Goal: Answer question/provide support

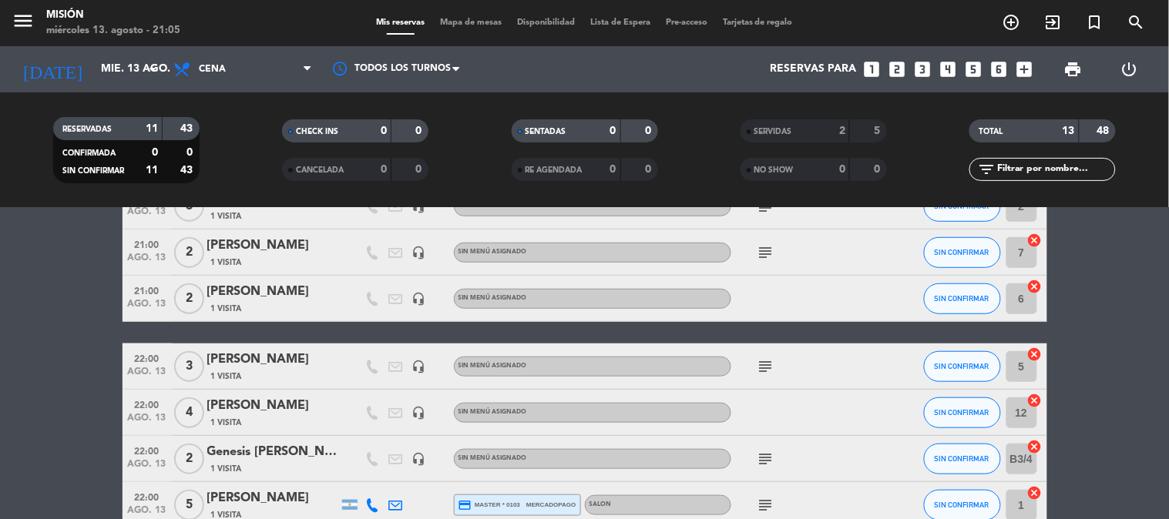
scroll to position [366, 0]
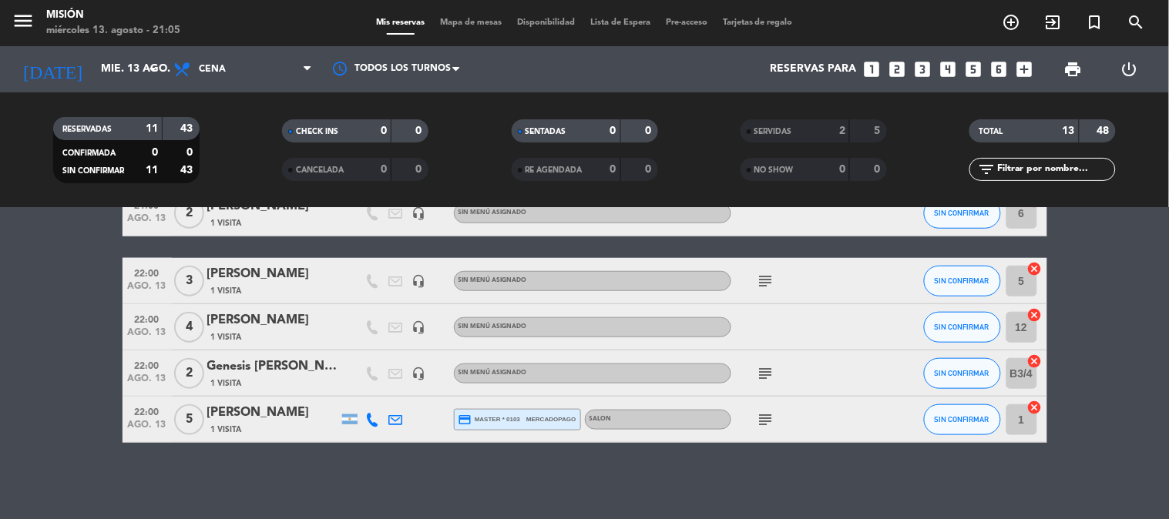
click at [764, 421] on icon "subject" at bounding box center [766, 420] width 18 height 18
click at [766, 375] on icon "subject" at bounding box center [766, 373] width 18 height 18
click at [761, 280] on icon "subject" at bounding box center [766, 281] width 18 height 18
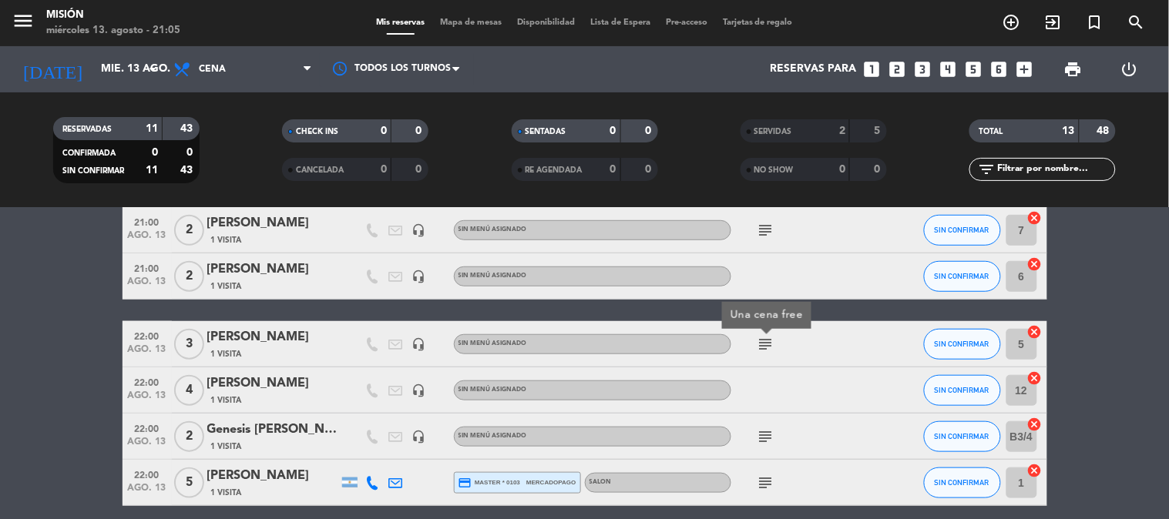
scroll to position [195, 0]
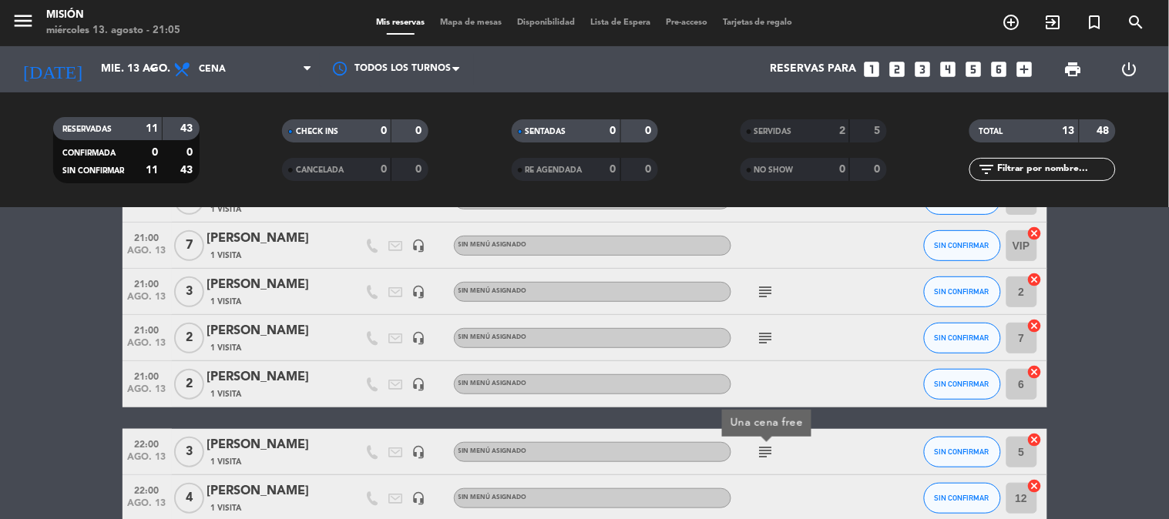
click at [760, 340] on icon "subject" at bounding box center [766, 338] width 18 height 18
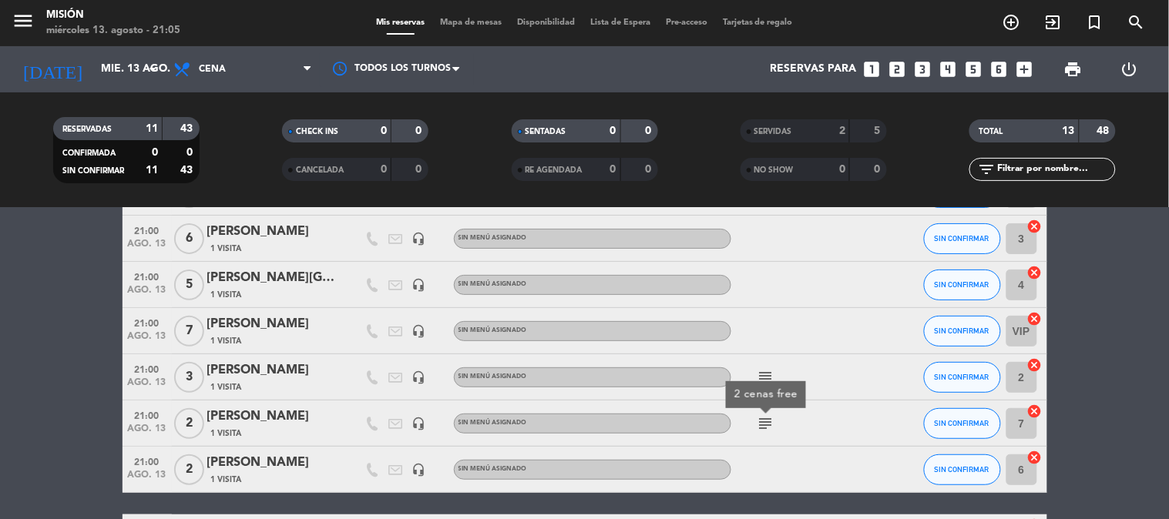
click at [771, 374] on icon "subject" at bounding box center [766, 377] width 18 height 18
click at [1119, 401] on bookings-row "21:00 [DATE] 4 [PERSON_NAME] 1 Visita headset_mic Sin menú asignado SIN CONFIRM…" at bounding box center [584, 435] width 1169 height 530
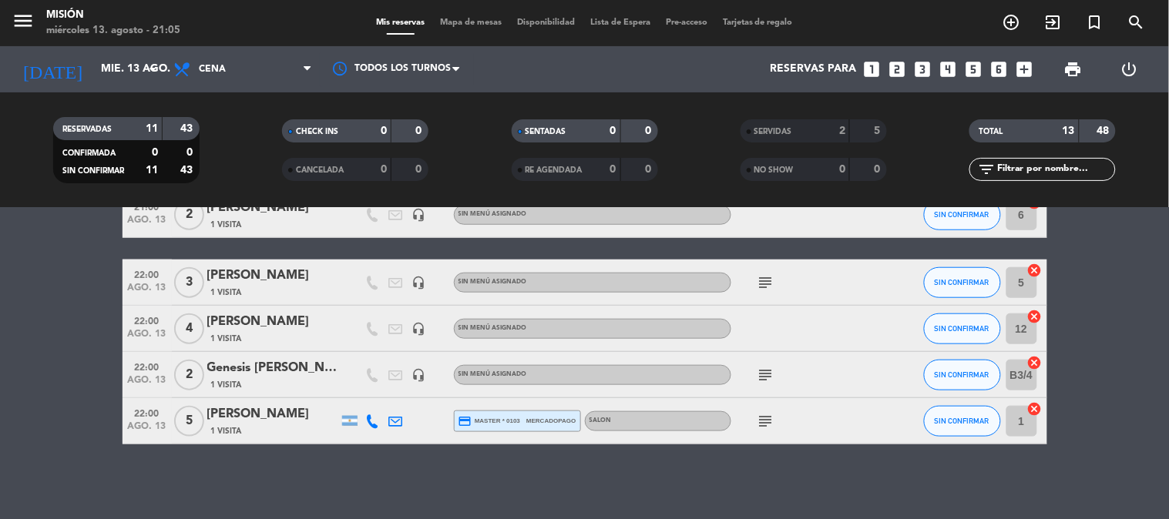
scroll to position [366, 0]
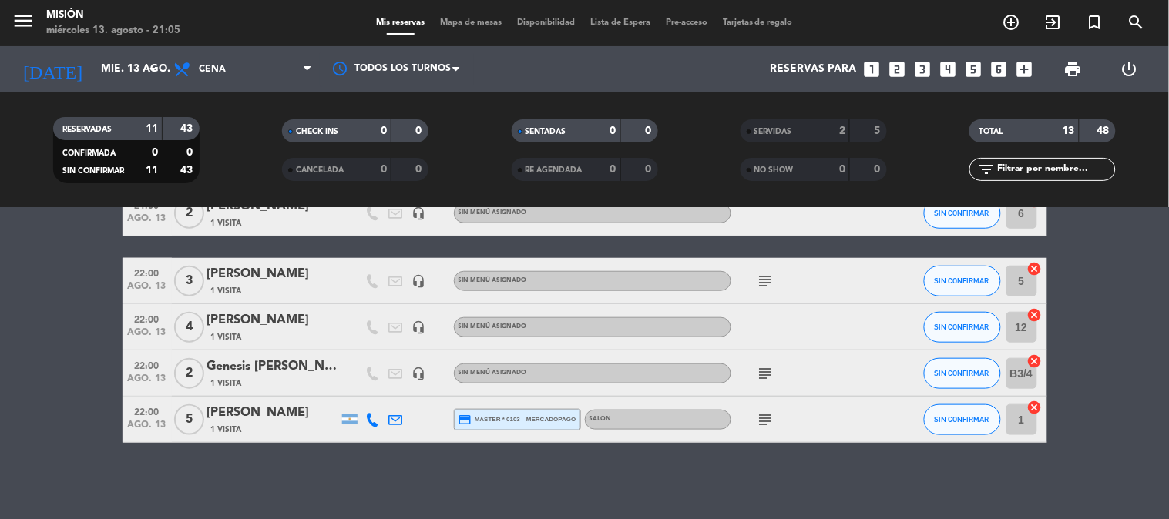
click at [418, 368] on icon "headset_mic" at bounding box center [419, 374] width 14 height 14
click at [418, 332] on icon "headset_mic" at bounding box center [419, 328] width 14 height 14
click at [417, 274] on icon "headset_mic" at bounding box center [419, 281] width 14 height 14
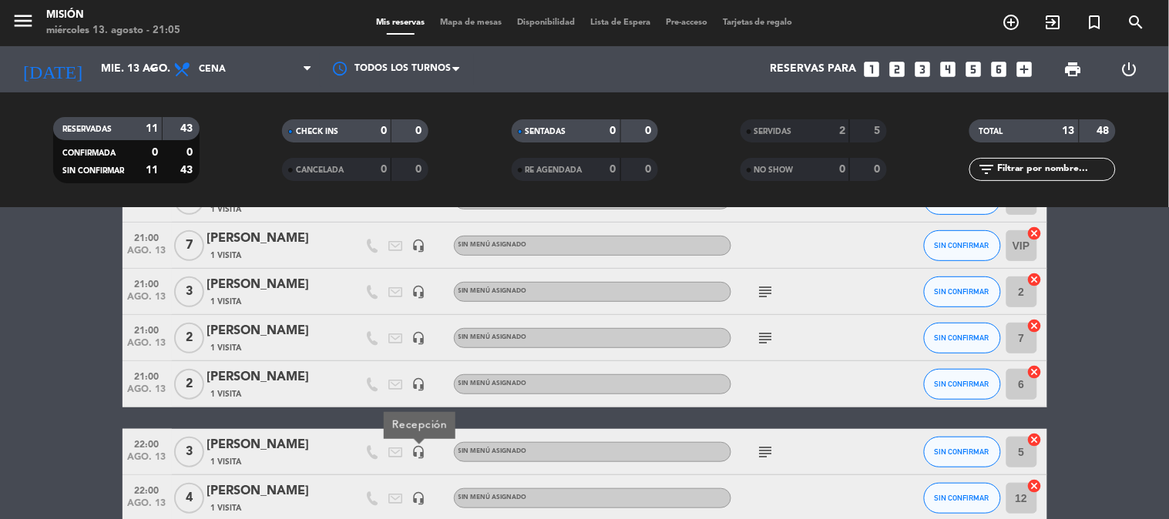
click at [421, 331] on icon "headset_mic" at bounding box center [419, 338] width 14 height 14
click at [418, 385] on icon "headset_mic" at bounding box center [419, 385] width 14 height 14
click at [418, 296] on icon "headset_mic" at bounding box center [419, 292] width 14 height 14
click at [106, 279] on bookings-row "21:00 [DATE] 4 [PERSON_NAME] 1 Visita headset_mic Sin menú asignado SIN CONFIRM…" at bounding box center [584, 349] width 1169 height 530
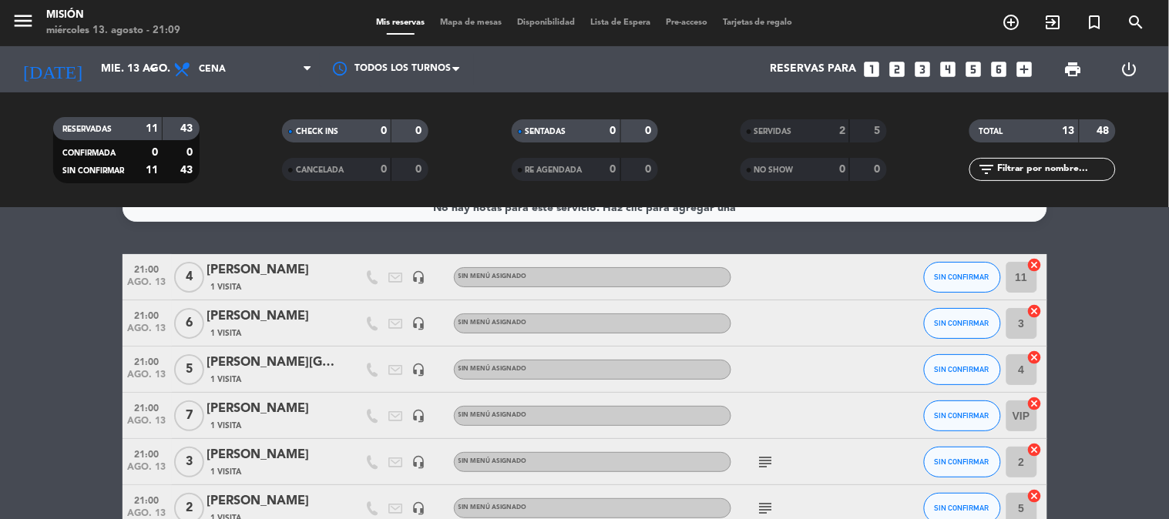
scroll to position [24, 0]
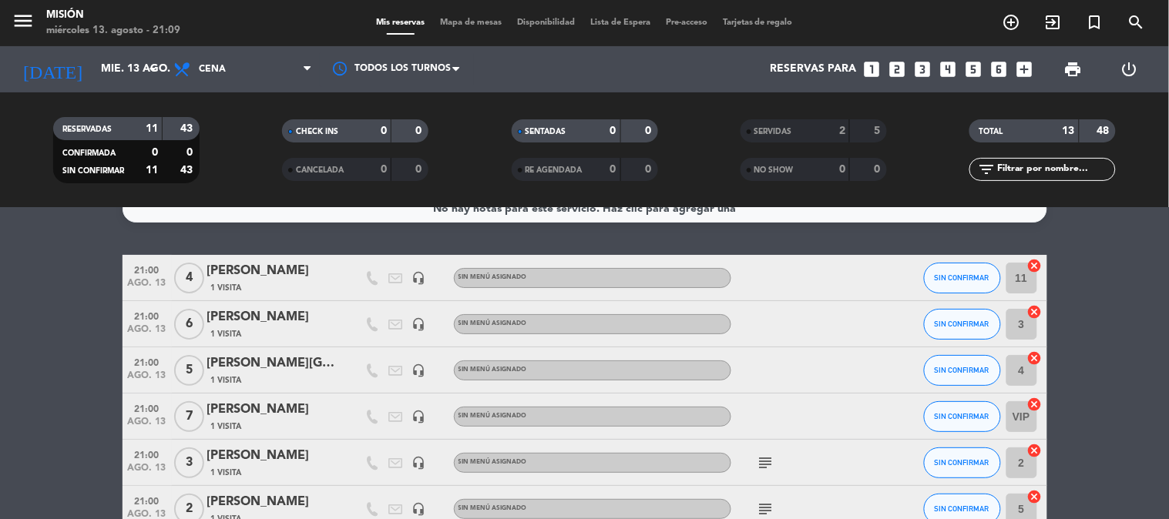
click at [422, 284] on icon "headset_mic" at bounding box center [419, 278] width 14 height 14
click at [381, 243] on div "No hay notas para este servicio. Haz clic para agregar una 21:00 [DATE] 4 [PERS…" at bounding box center [584, 363] width 1169 height 311
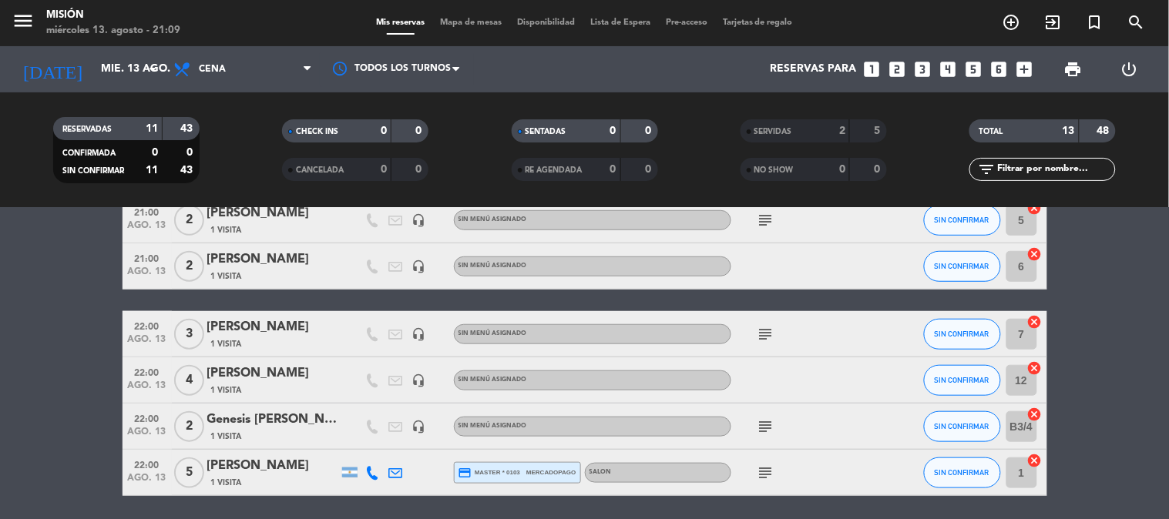
scroll to position [366, 0]
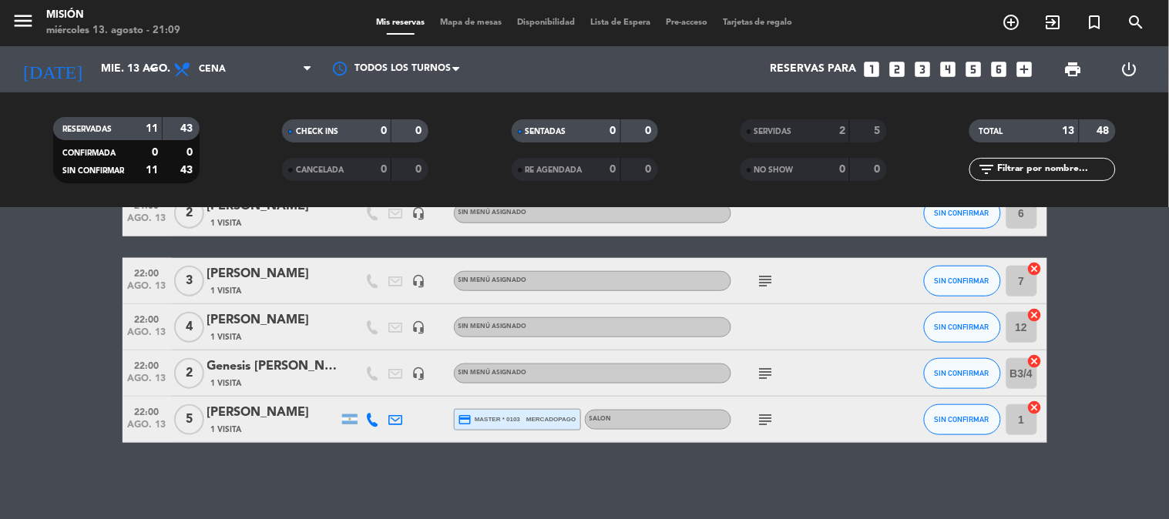
click at [418, 334] on div "headset_mic" at bounding box center [419, 326] width 23 height 45
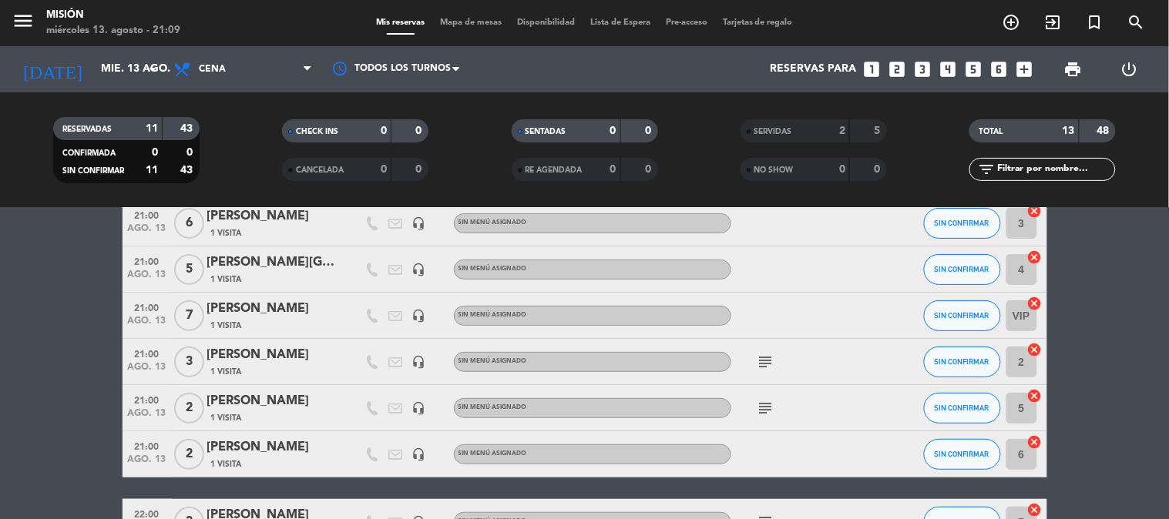
scroll to position [109, 0]
